Goal: Task Accomplishment & Management: Manage account settings

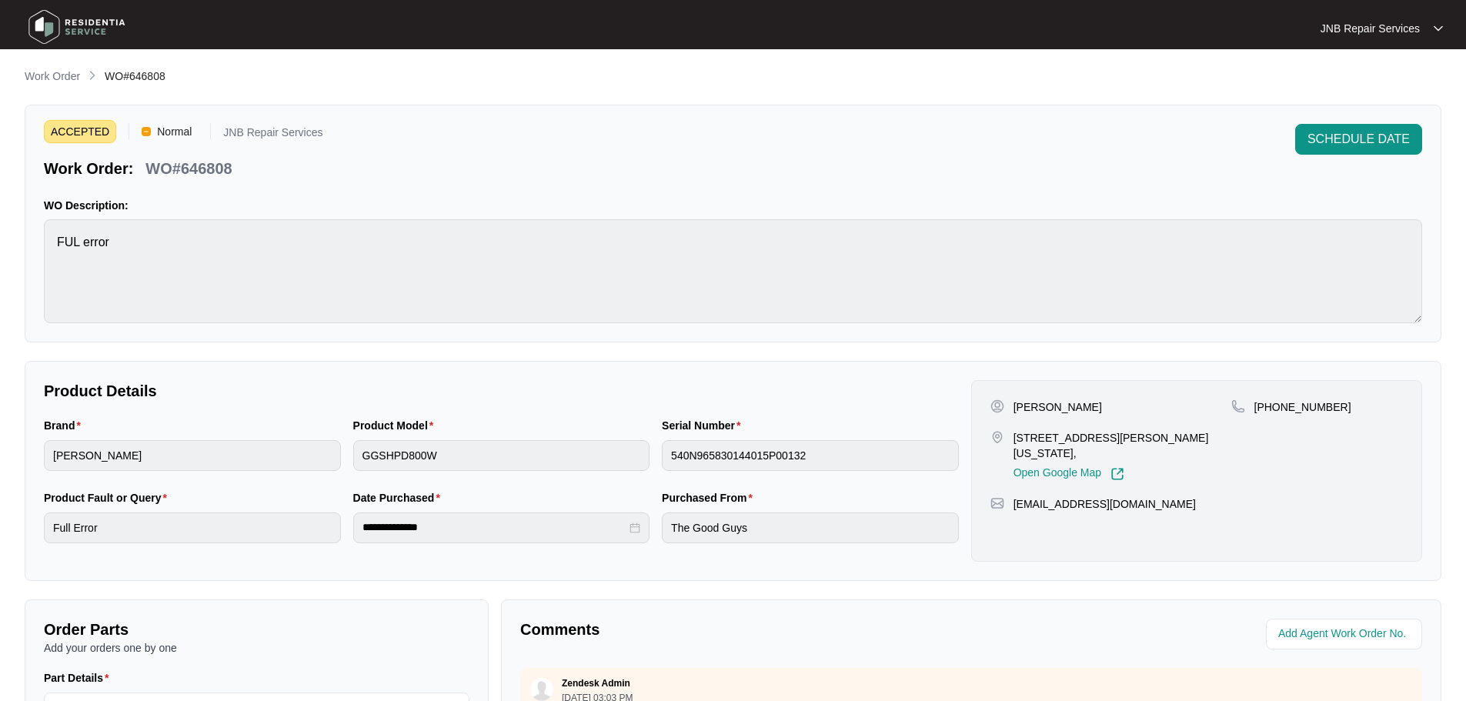
click at [79, 18] on img at bounding box center [77, 27] width 108 height 46
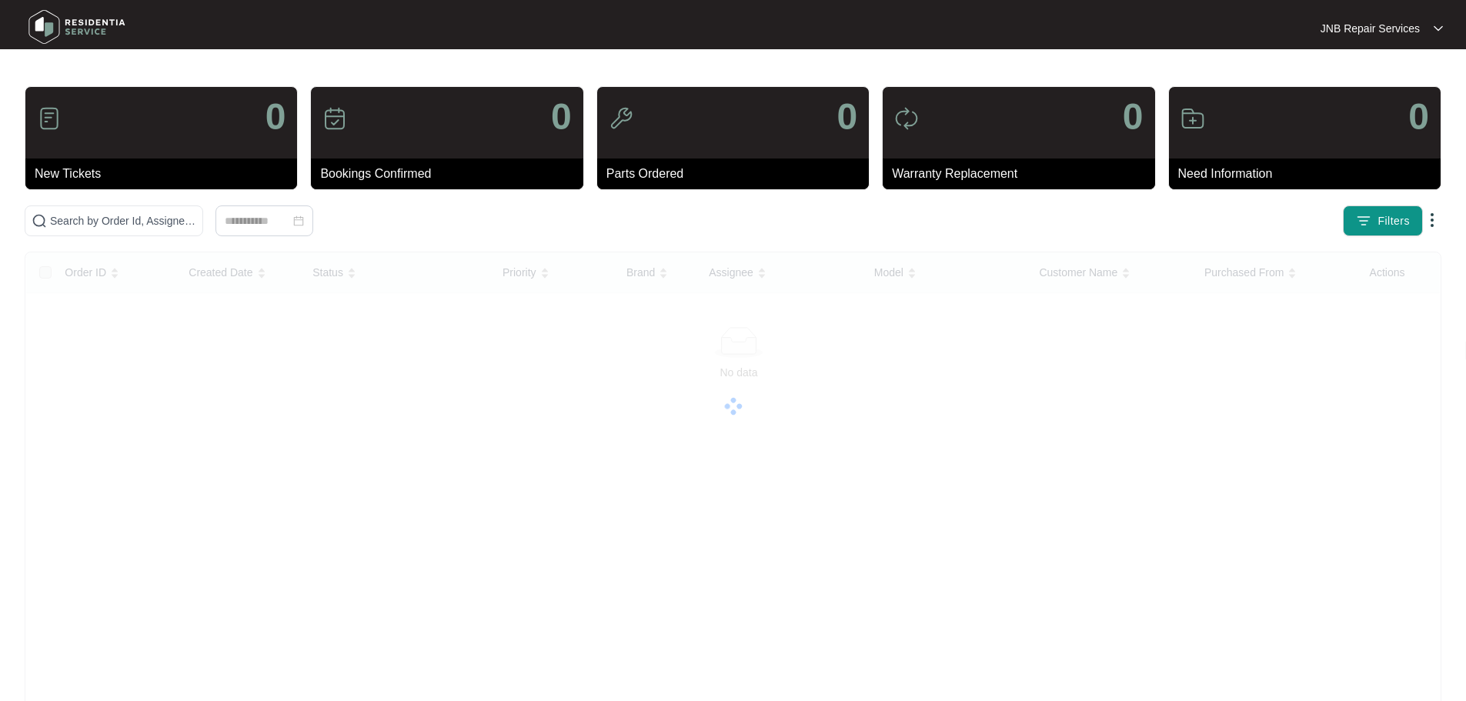
click at [87, 27] on img at bounding box center [77, 27] width 108 height 46
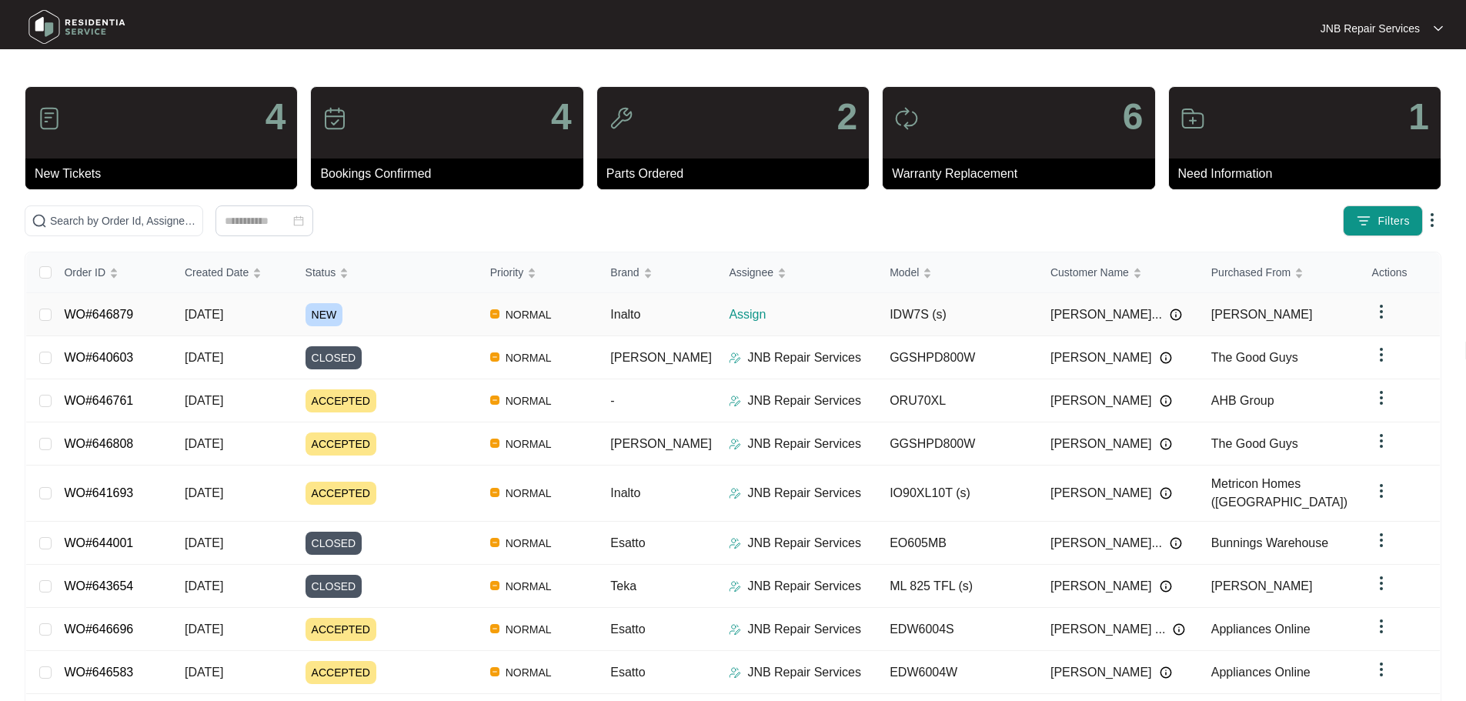
click at [428, 317] on div "NEW" at bounding box center [391, 314] width 172 height 23
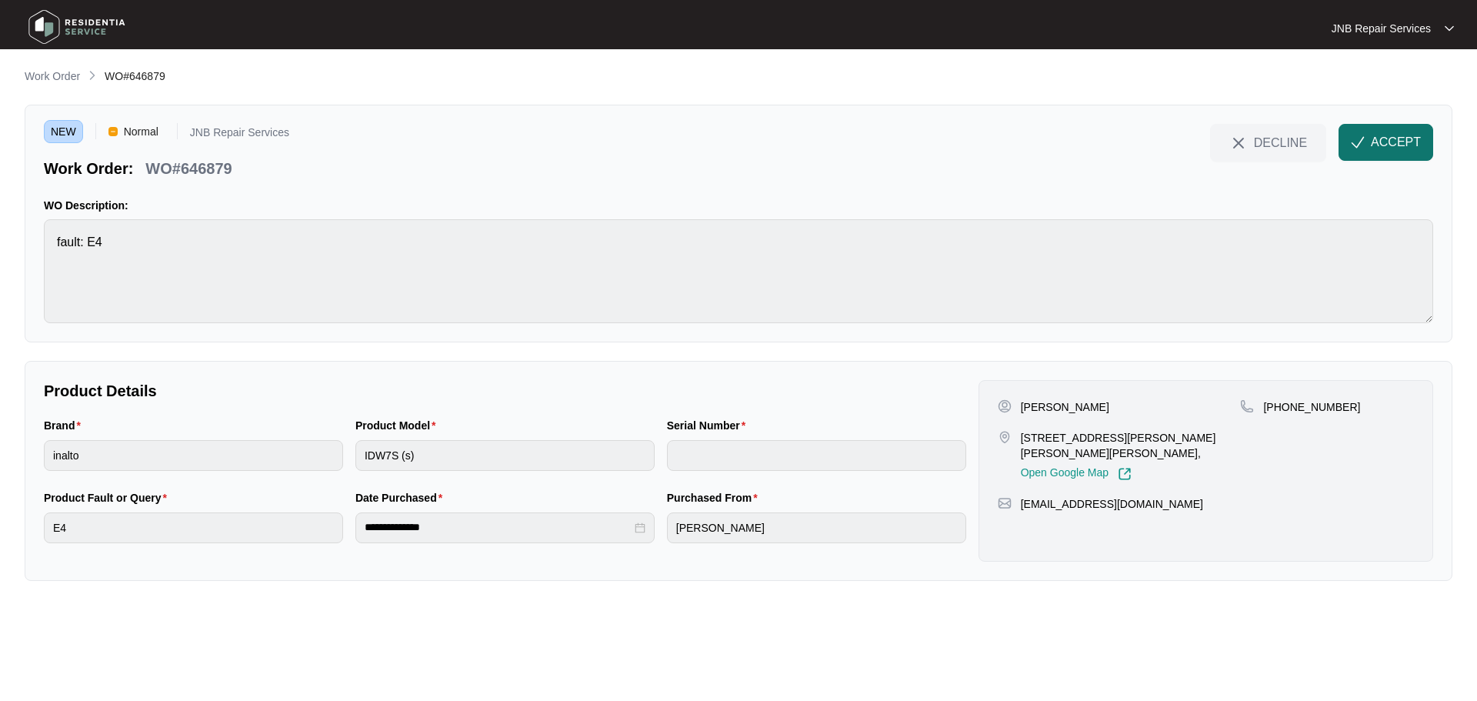
click at [1393, 150] on span "ACCEPT" at bounding box center [1396, 142] width 50 height 18
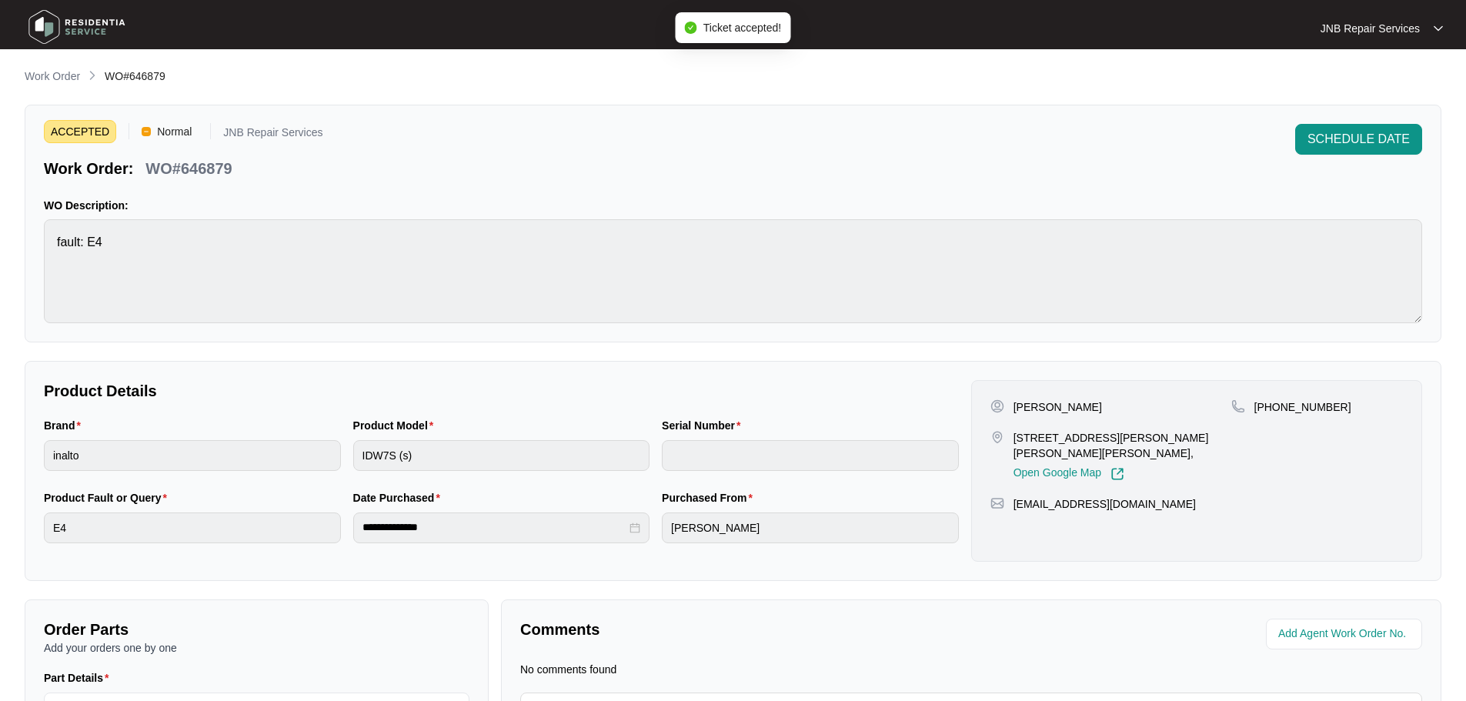
drag, startPoint x: 1014, startPoint y: 404, endPoint x: 1140, endPoint y: 410, distance: 125.6
click at [1140, 410] on div "[PERSON_NAME]" at bounding box center [1110, 406] width 241 height 15
copy p "[PERSON_NAME]"
drag, startPoint x: 1013, startPoint y: 437, endPoint x: 1229, endPoint y: 438, distance: 216.2
click at [1229, 438] on div "[STREET_ADDRESS][PERSON_NAME][PERSON_NAME][PERSON_NAME], Open Google Map" at bounding box center [1110, 455] width 241 height 51
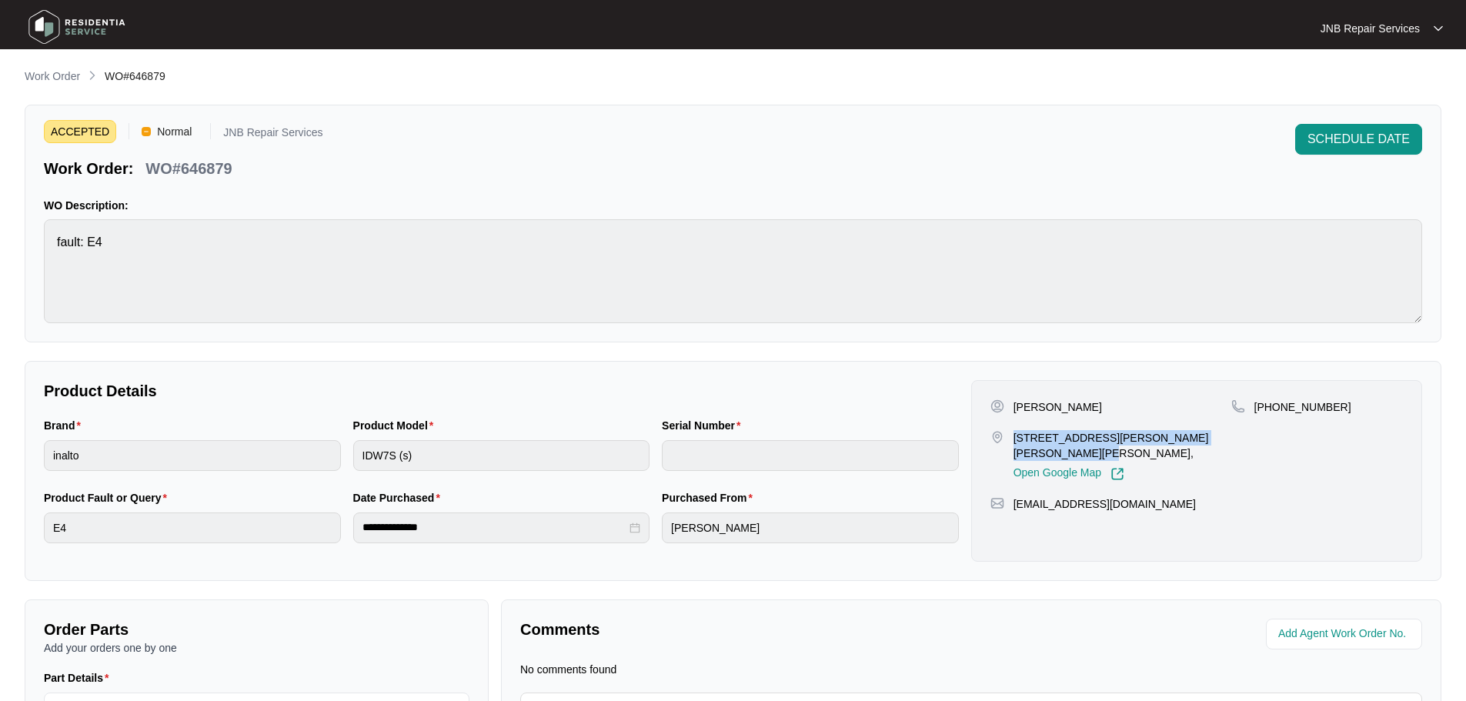
copy p "[STREET_ADDRESS][PERSON_NAME][PERSON_NAME][PERSON_NAME],"
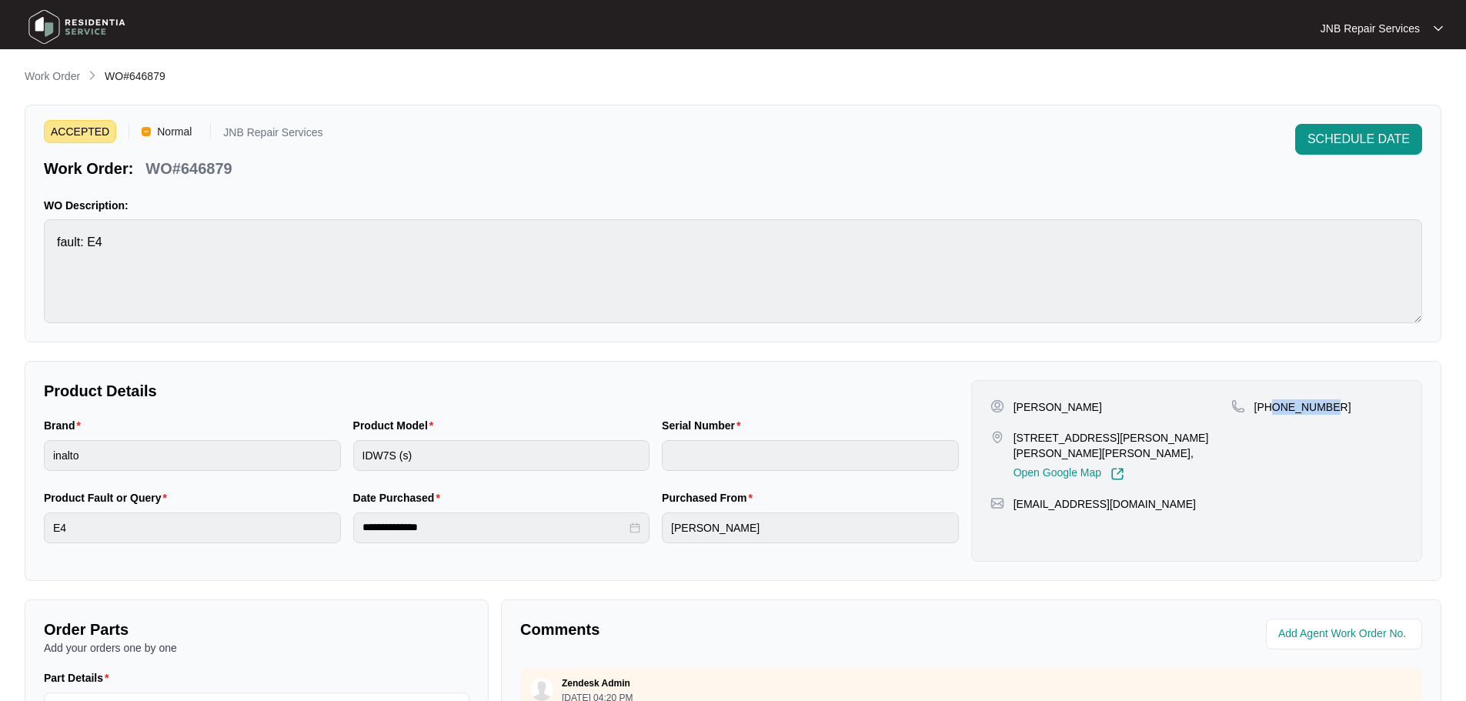
drag, startPoint x: 1275, startPoint y: 406, endPoint x: 1334, endPoint y: 403, distance: 59.3
click at [1334, 403] on div "[PHONE_NUMBER]" at bounding box center [1317, 406] width 172 height 15
copy p "472598927"
